Goal: Task Accomplishment & Management: Manage account settings

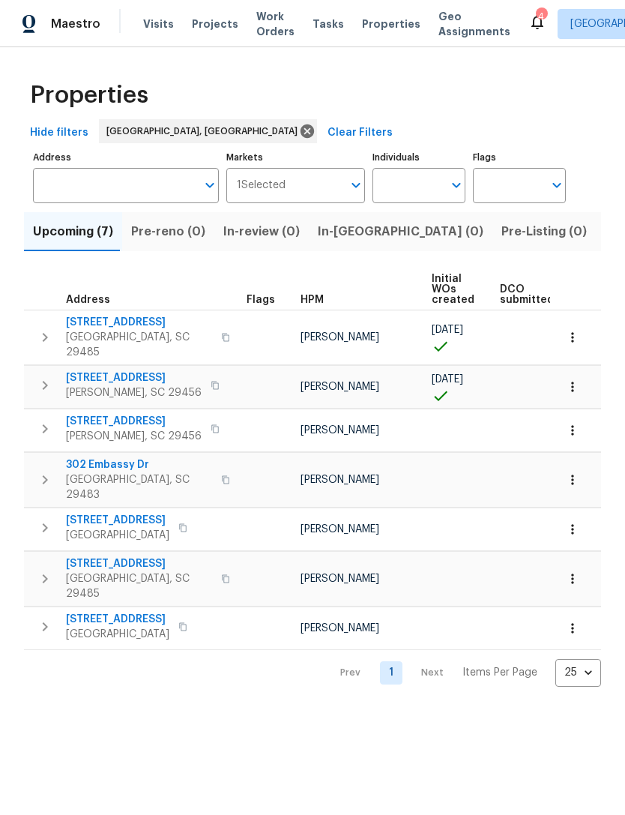
click at [148, 25] on span "Visits" at bounding box center [158, 23] width 31 height 15
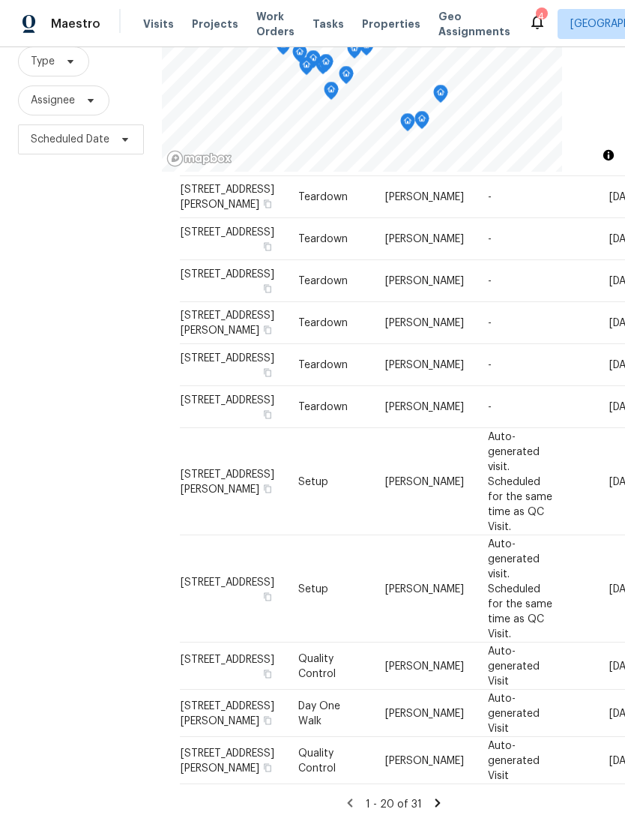
scroll to position [145, 0]
click at [536, 11] on div "4" at bounding box center [541, 16] width 10 height 15
click at [532, 26] on icon at bounding box center [538, 22] width 12 height 15
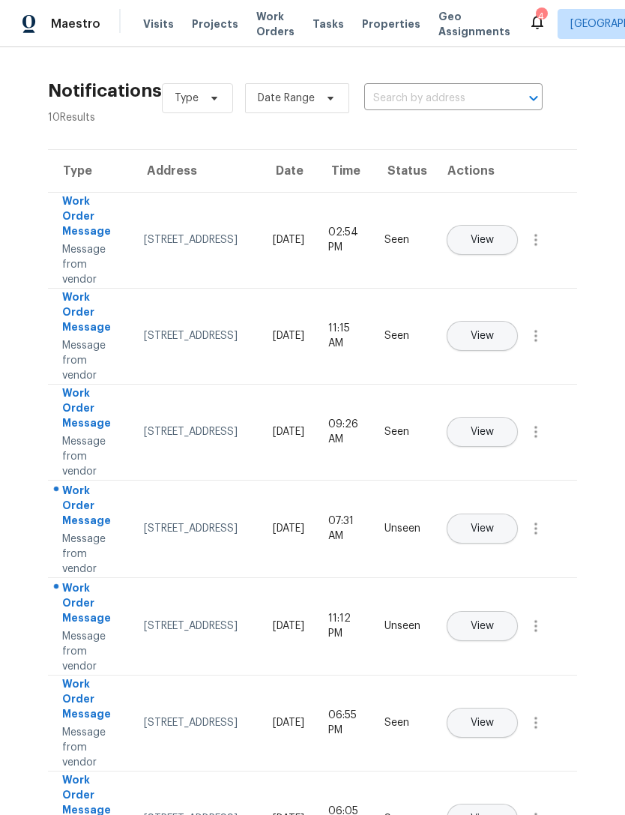
click at [494, 235] on span "View" at bounding box center [482, 240] width 23 height 11
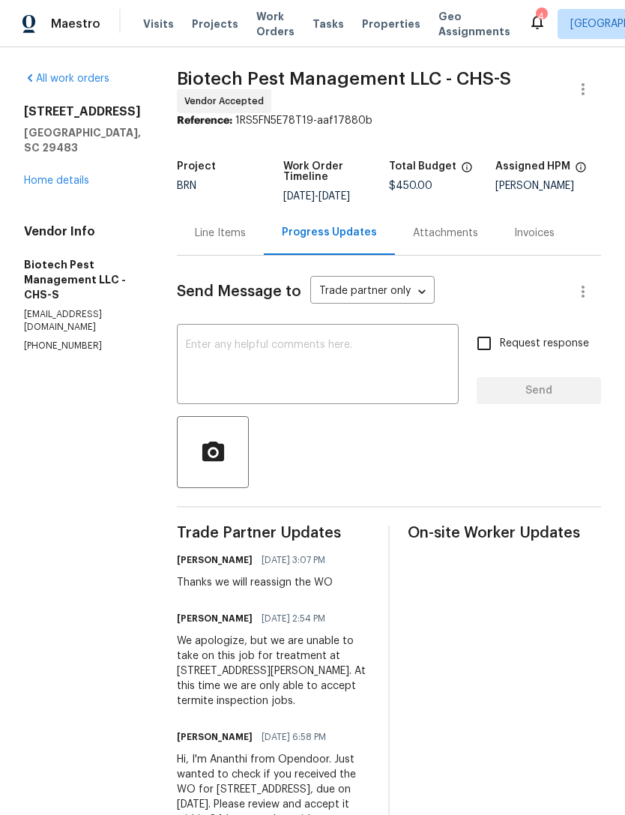
click at [536, 17] on div "4" at bounding box center [541, 16] width 10 height 15
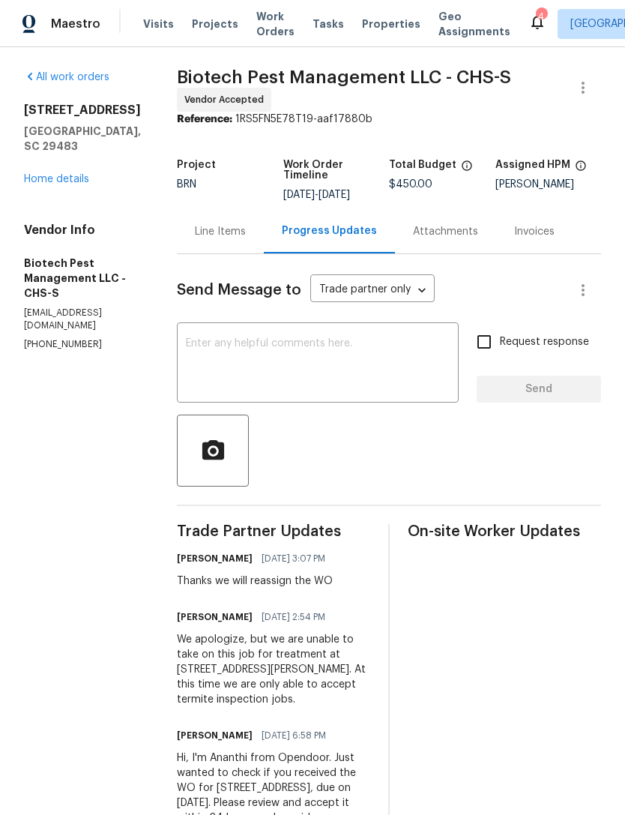
click at [529, 24] on icon at bounding box center [538, 22] width 18 height 18
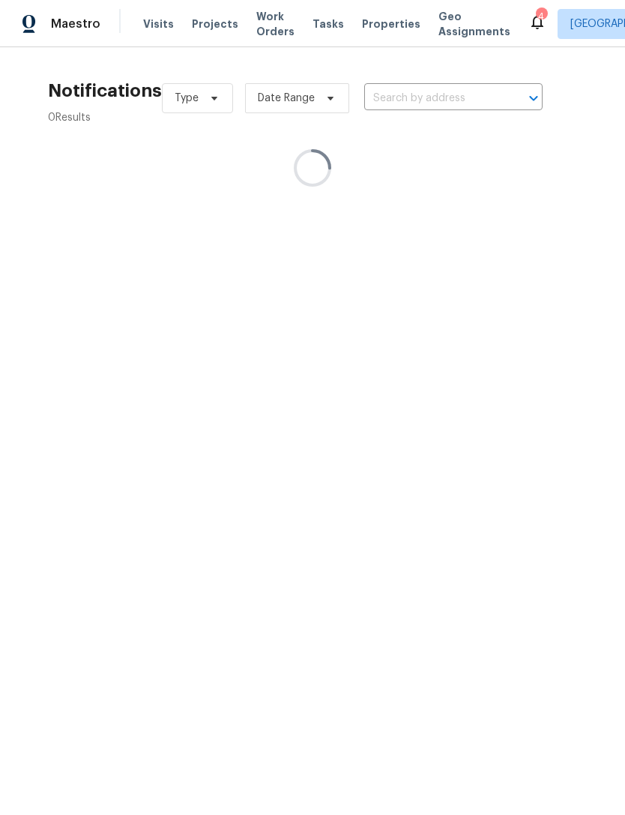
click at [529, 25] on icon at bounding box center [538, 22] width 18 height 18
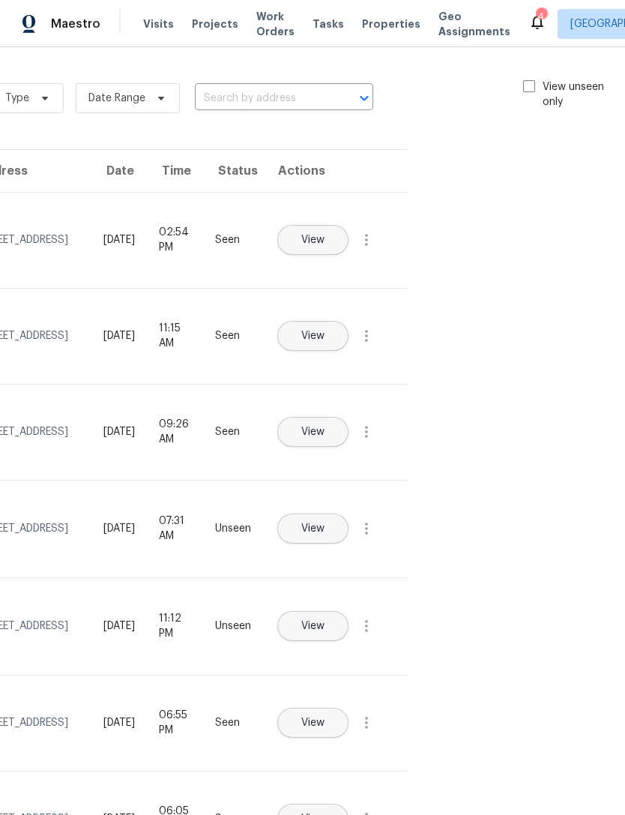
scroll to position [0, 169]
click at [535, 83] on label "View unseen only" at bounding box center [576, 94] width 104 height 30
click at [534, 83] on input "View unseen only" at bounding box center [529, 84] width 10 height 10
checkbox input "true"
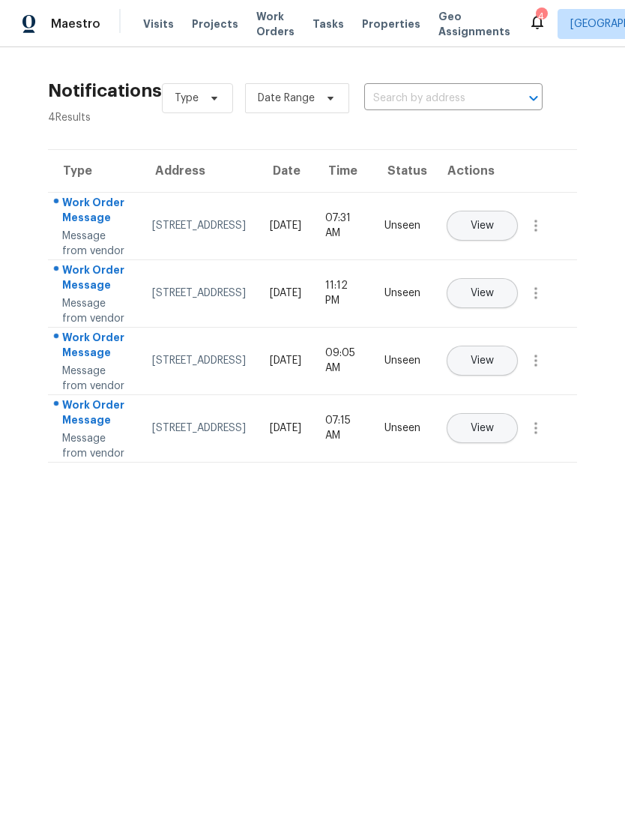
scroll to position [0, 0]
click at [262, 37] on span "Work Orders" at bounding box center [275, 24] width 38 height 30
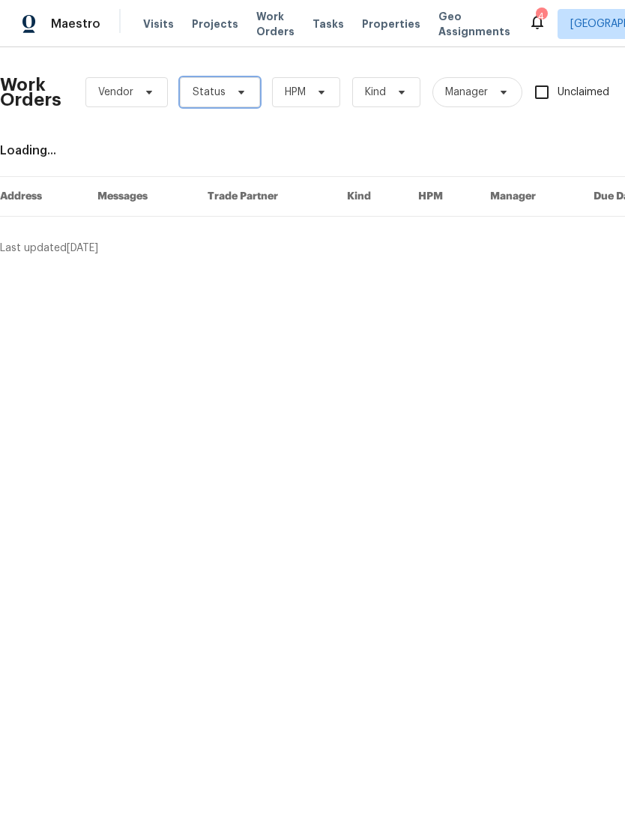
click at [238, 103] on span "Status" at bounding box center [220, 92] width 80 height 30
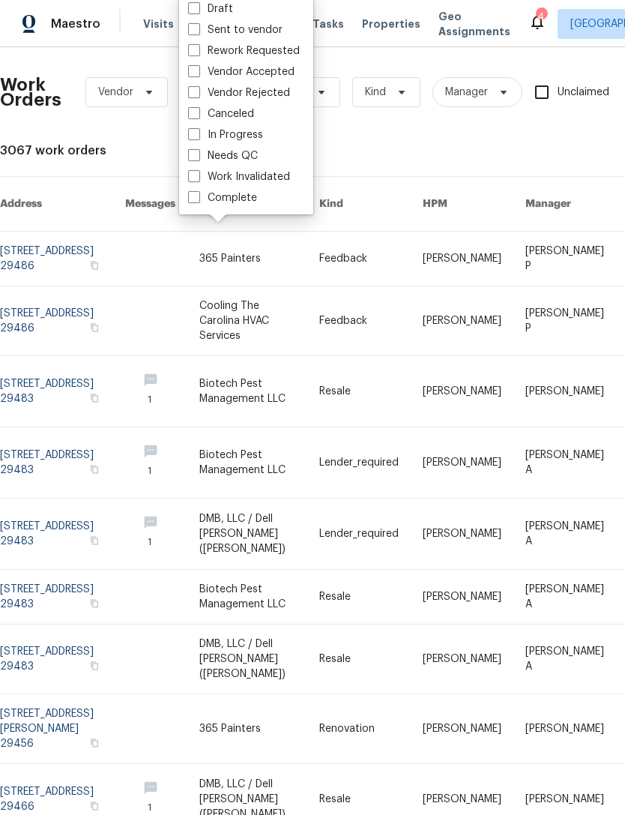
click at [190, 161] on label "Needs QC" at bounding box center [223, 155] width 70 height 15
click at [190, 158] on input "Needs QC" at bounding box center [193, 153] width 10 height 10
checkbox input "true"
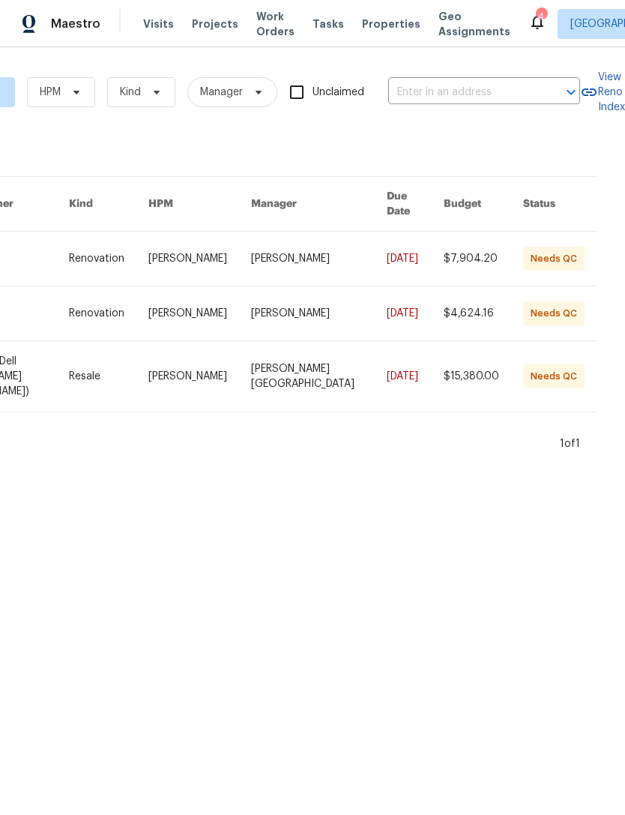
scroll to position [0, 265]
